Goal: Understand process/instructions: Learn about a topic

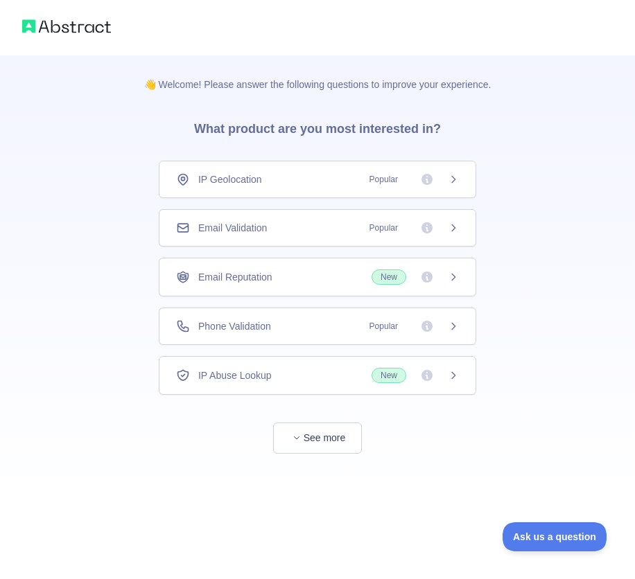
click at [308, 226] on div "Email Validation Popular" at bounding box center [317, 228] width 283 height 14
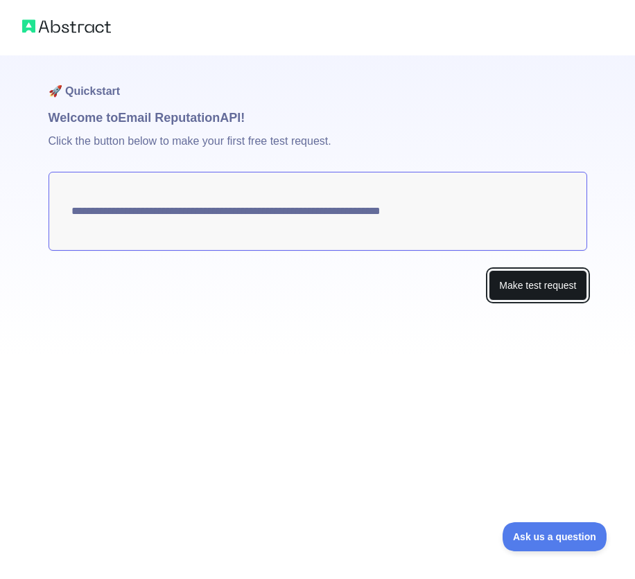
click at [523, 277] on button "Make test request" at bounding box center [538, 285] width 98 height 31
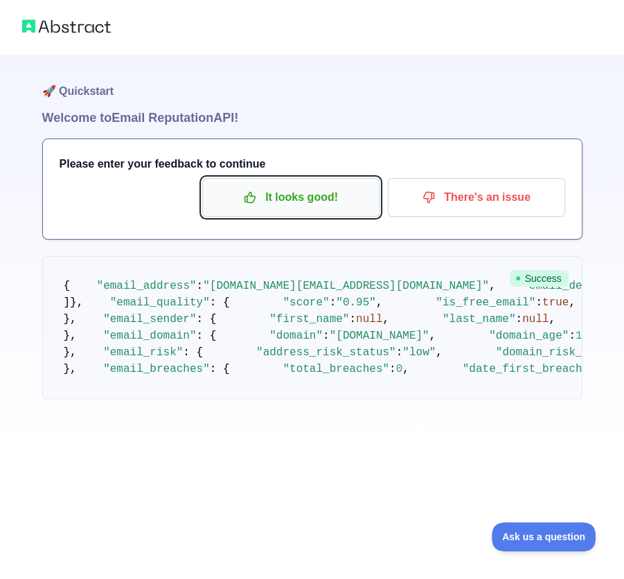
click at [256, 209] on button "It looks good!" at bounding box center [290, 197] width 177 height 39
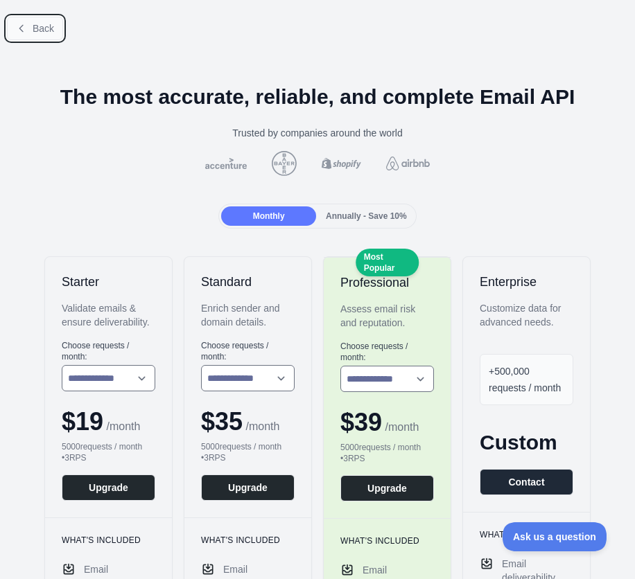
click at [58, 24] on button "Back" at bounding box center [35, 29] width 56 height 24
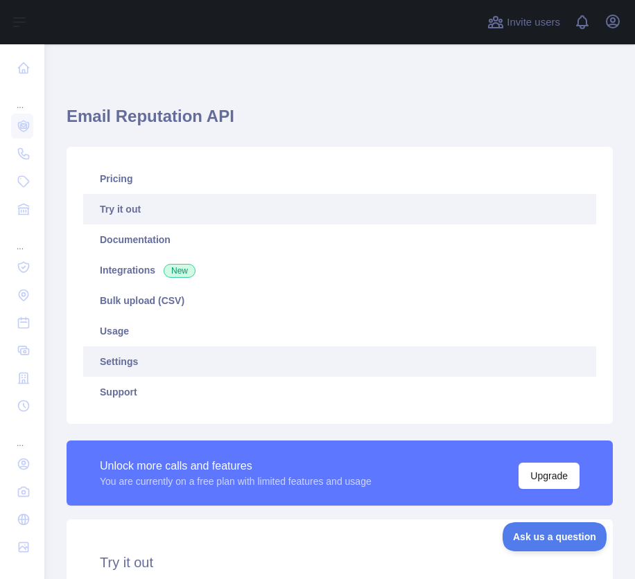
scroll to position [139, 0]
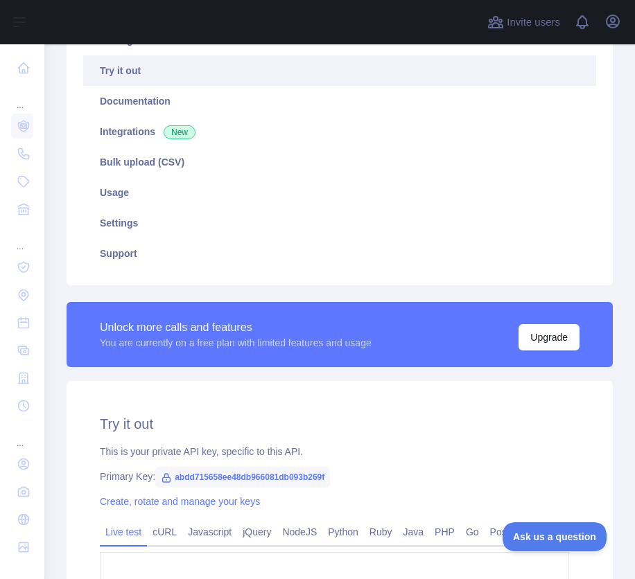
click at [281, 486] on span "abdd715658ee48db966081db093b269f" at bounding box center [242, 477] width 175 height 21
copy span "abdd715658ee48db966081db093b269f"
